Goal: Book appointment/travel/reservation

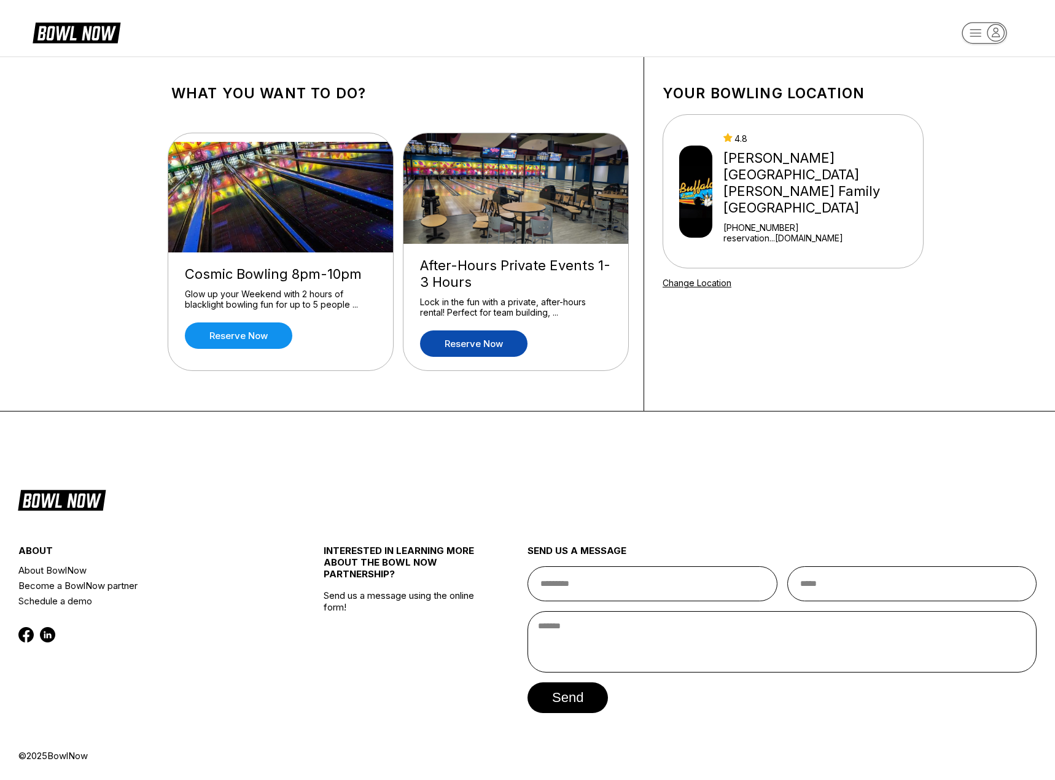
click at [484, 346] on link "Reserve now" at bounding box center [473, 343] width 107 height 26
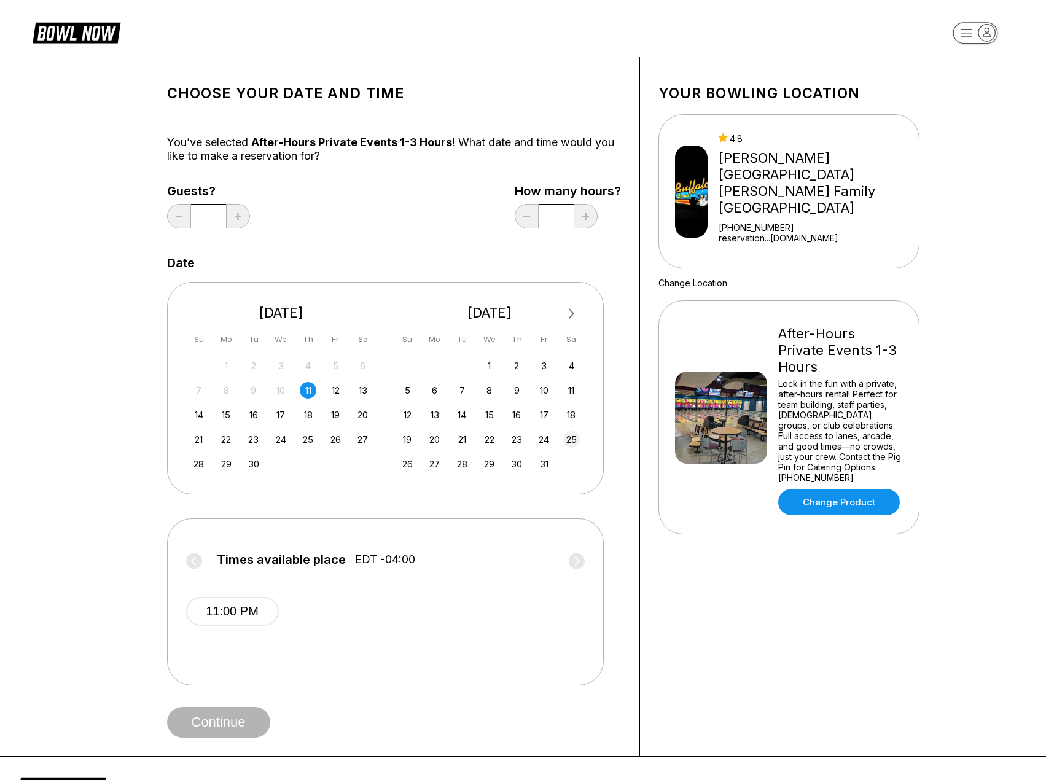
click at [569, 440] on div "25" at bounding box center [571, 439] width 17 height 17
click at [225, 615] on button "11:00 PM" at bounding box center [232, 611] width 93 height 29
click at [231, 715] on button "Continue" at bounding box center [218, 722] width 103 height 31
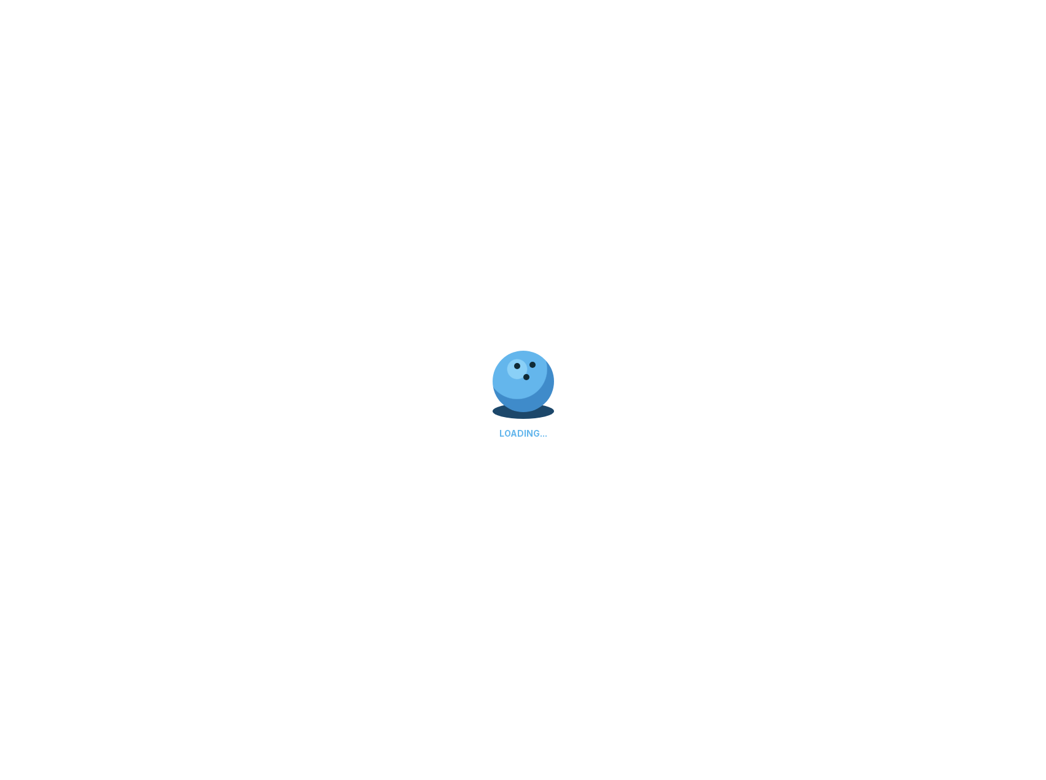
select select "**"
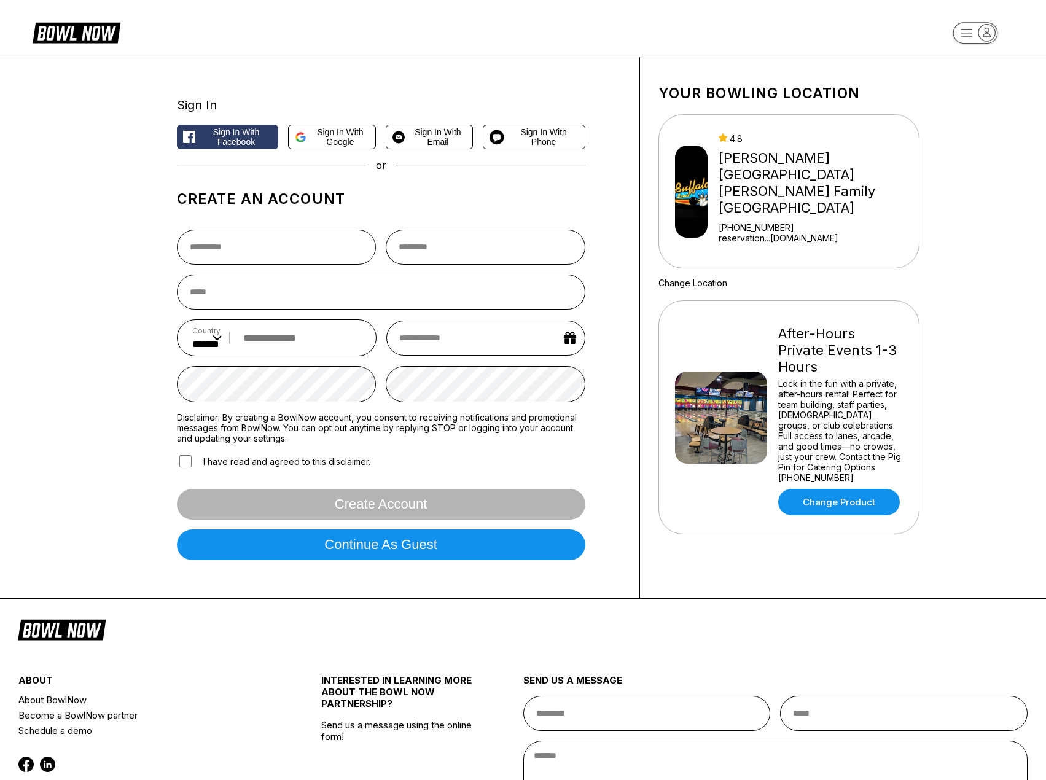
click at [65, 23] on icon at bounding box center [77, 31] width 88 height 23
